Goal: Transaction & Acquisition: Purchase product/service

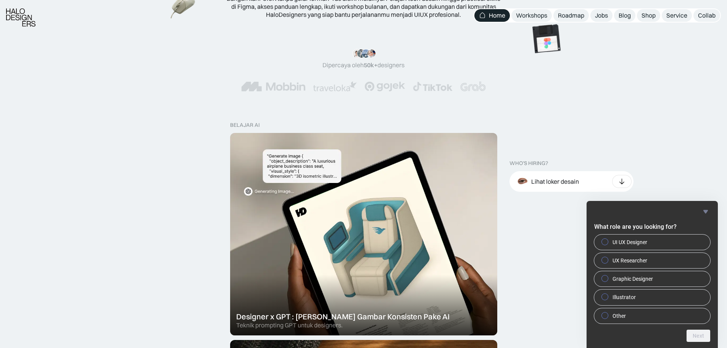
scroll to position [153, 0]
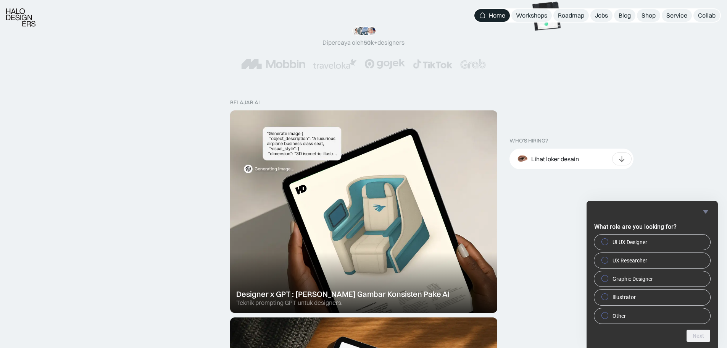
click at [706, 210] on icon "Hide survey" at bounding box center [705, 210] width 5 height 3
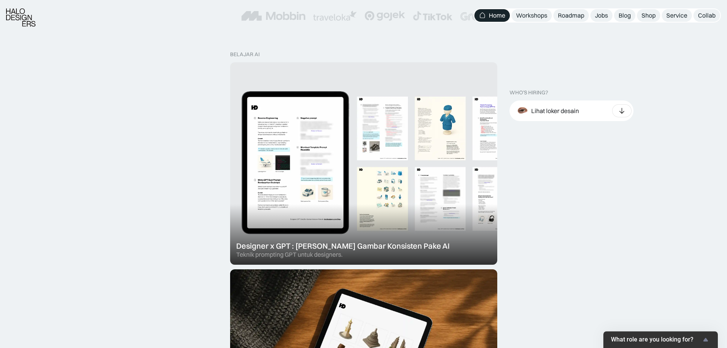
scroll to position [267, 0]
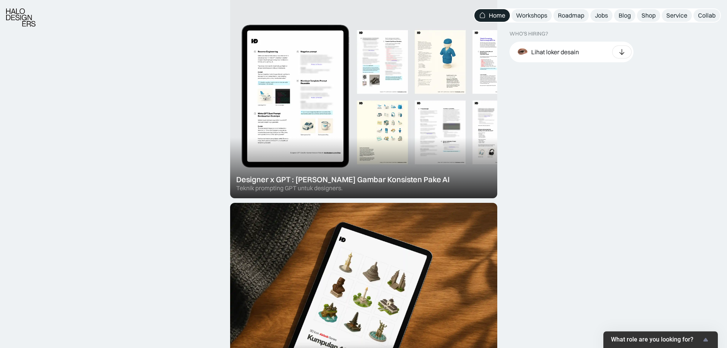
click at [335, 177] on div at bounding box center [363, 97] width 267 height 202
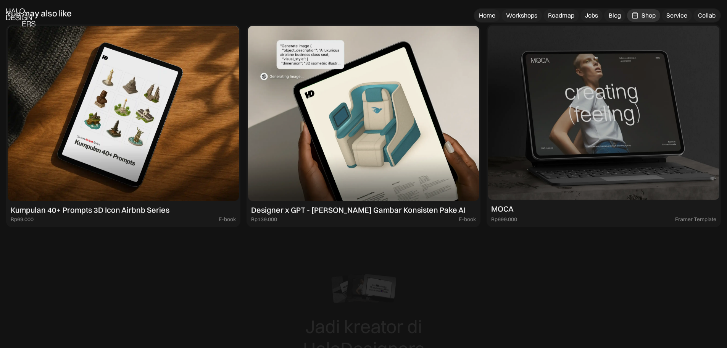
scroll to position [3434, 0]
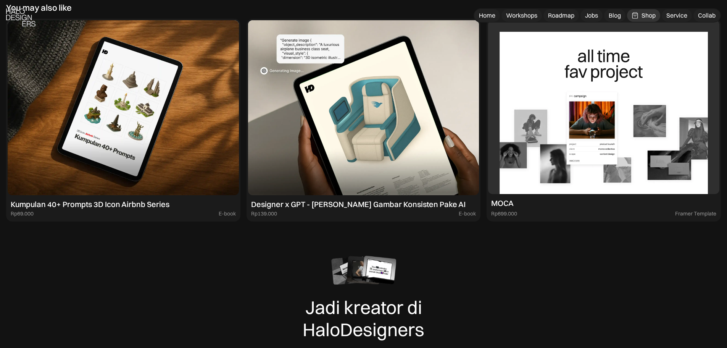
click at [568, 138] on img at bounding box center [603, 106] width 231 height 173
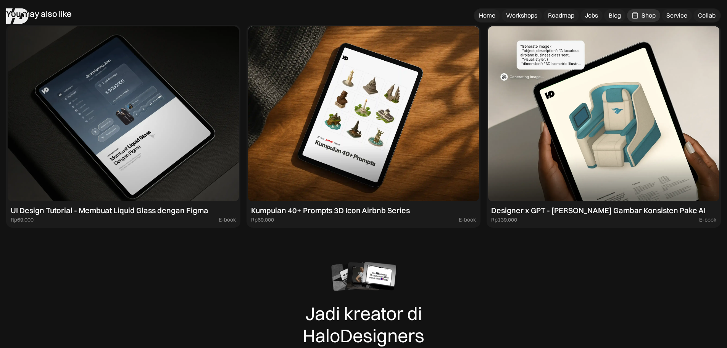
scroll to position [2162, 0]
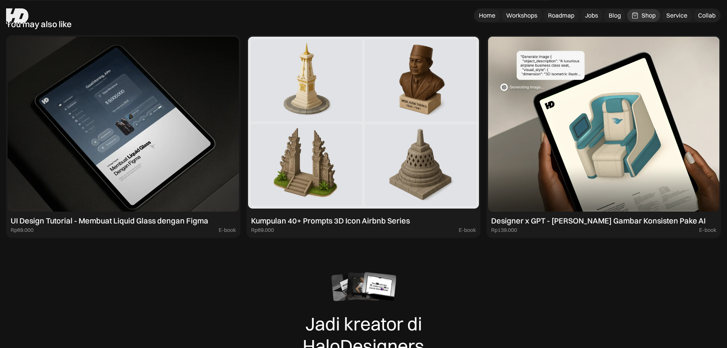
click at [394, 173] on img at bounding box center [363, 124] width 231 height 175
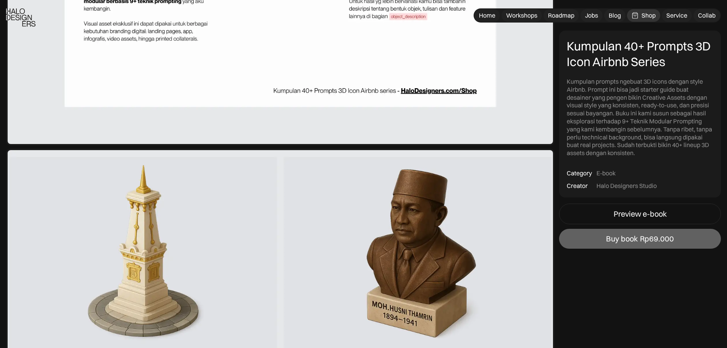
scroll to position [2022, 0]
